Goal: Task Accomplishment & Management: Use online tool/utility

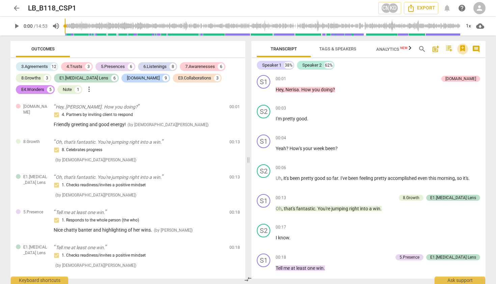
click at [463, 47] on icon "button" at bounding box center [462, 48] width 5 height 6
click at [474, 48] on div at bounding box center [248, 142] width 496 height 284
click at [474, 48] on span "comment" at bounding box center [476, 49] width 8 height 8
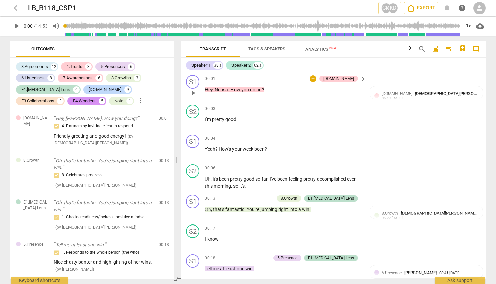
click at [217, 76] on div "00:01 + [DOMAIN_NAME] keyboard_arrow_right" at bounding box center [286, 78] width 162 height 7
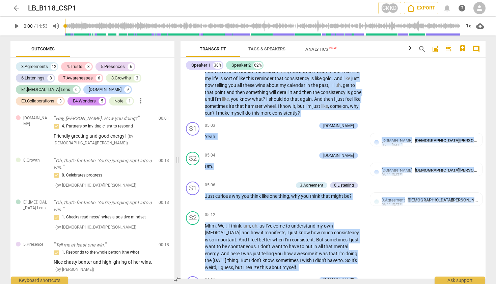
drag, startPoint x: 218, startPoint y: 78, endPoint x: 295, endPoint y: 283, distance: 218.8
click at [295, 283] on div "Transcript Tags & Speakers Analytics New search post_add comment Speaker 1 38% …" at bounding box center [334, 159] width 313 height 248
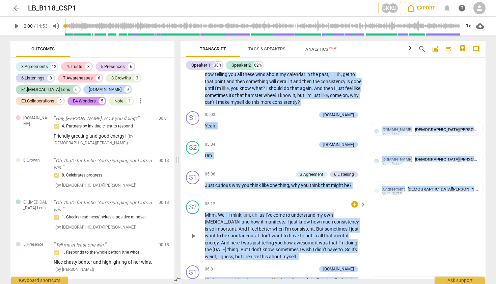
click at [368, 218] on div "S2 play_arrow pause 05:12 + keyboard_arrow_right Mhm . Well , I think , um , uh…" at bounding box center [333, 229] width 305 height 65
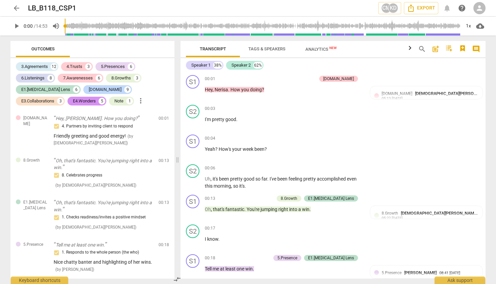
scroll to position [0, 0]
click at [434, 49] on span "post_add" at bounding box center [436, 49] width 8 height 8
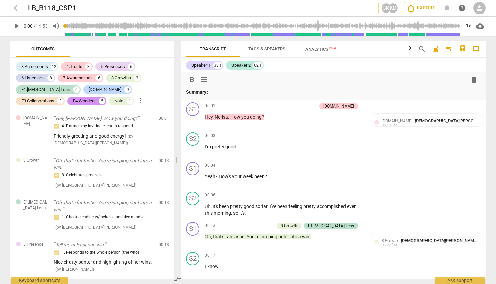
click at [434, 49] on span "post_add" at bounding box center [436, 49] width 8 height 8
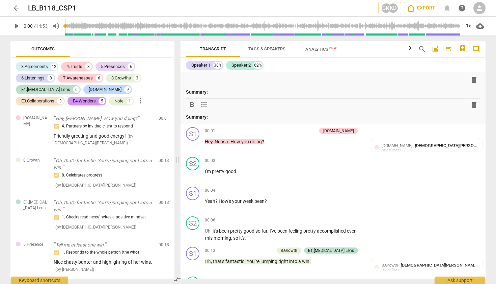
click at [434, 49] on span "post_add" at bounding box center [436, 49] width 8 height 8
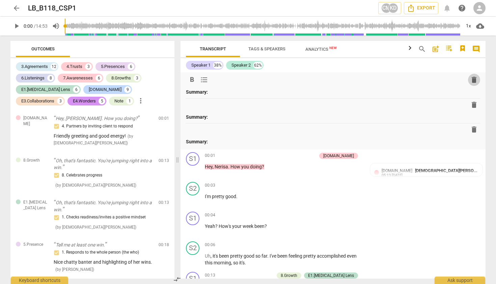
click at [472, 80] on span "delete" at bounding box center [474, 80] width 8 height 8
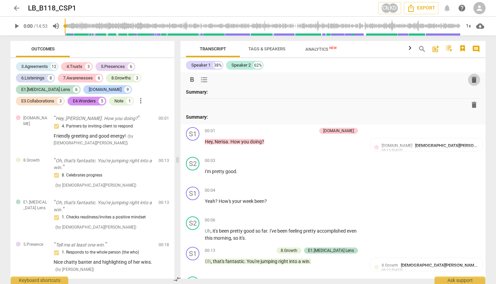
click at [472, 79] on span "delete" at bounding box center [474, 80] width 8 height 8
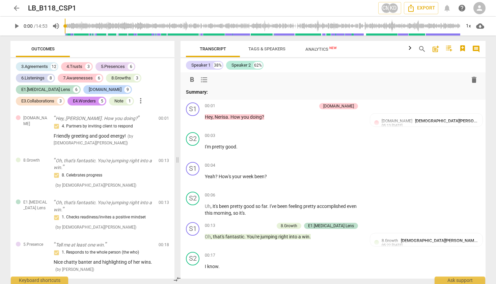
click at [471, 80] on span "delete" at bounding box center [474, 80] width 8 height 8
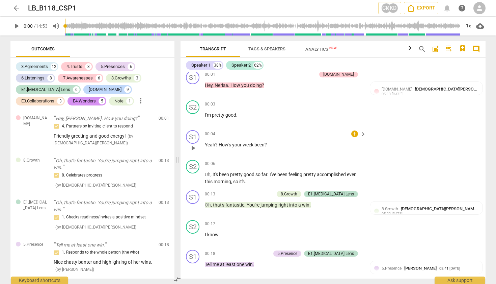
scroll to position [9, 0]
